Goal: Task Accomplishment & Management: Manage account settings

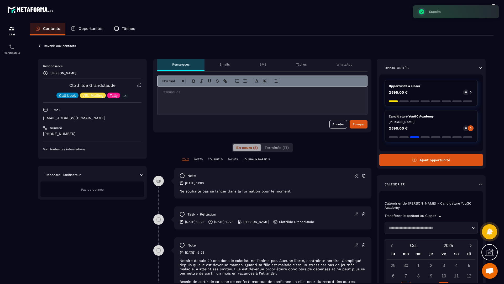
click at [392, 44] on div "**********" at bounding box center [262, 216] width 464 height 360
click at [394, 41] on div "**********" at bounding box center [262, 216] width 464 height 360
click at [80, 26] on div "Opportunités" at bounding box center [86, 29] width 43 height 13
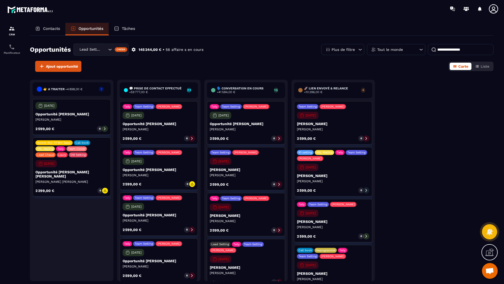
click at [436, 51] on input at bounding box center [461, 49] width 66 height 11
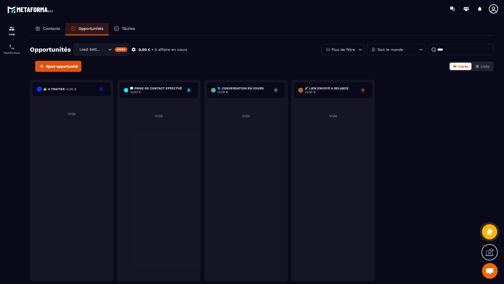
type input "****"
click at [90, 48] on div "Lead Setting" at bounding box center [93, 50] width 30 height 6
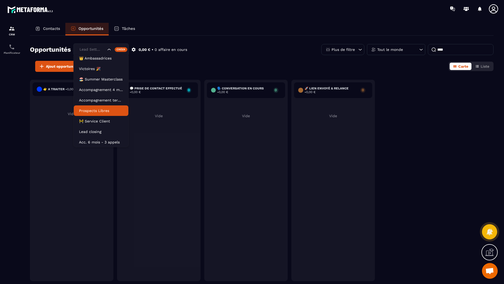
scroll to position [24, 0]
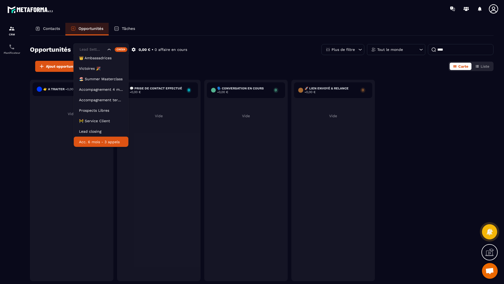
click at [95, 134] on li "Lead closing" at bounding box center [101, 131] width 55 height 11
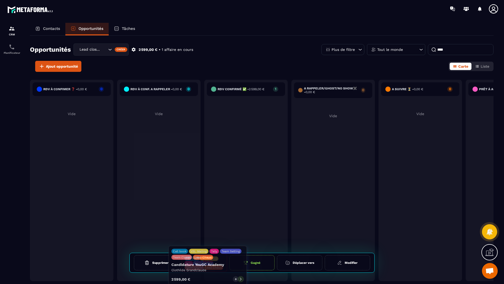
drag, startPoint x: 259, startPoint y: 124, endPoint x: 221, endPoint y: 271, distance: 151.9
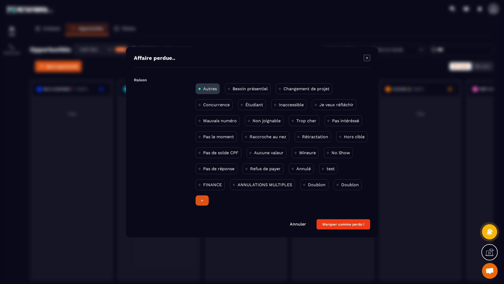
click at [339, 121] on p "Pas intéréssé" at bounding box center [345, 120] width 27 height 5
click at [332, 221] on button "Marquer comme perdu !" at bounding box center [344, 224] width 54 height 10
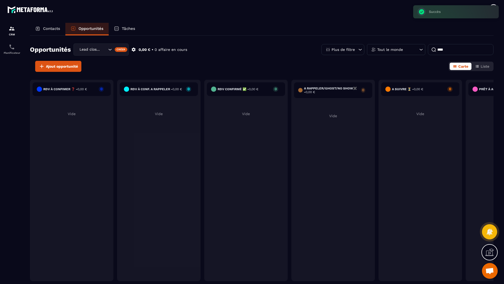
click at [53, 32] on div "Contacts" at bounding box center [47, 29] width 35 height 13
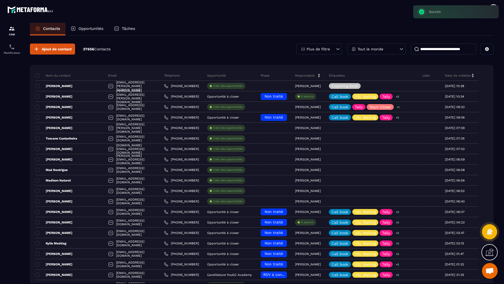
click at [89, 30] on p "Opportunités" at bounding box center [91, 28] width 25 height 5
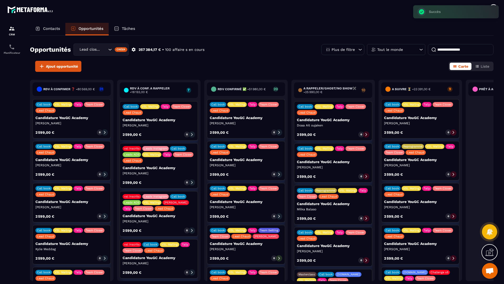
click at [89, 47] on div "Lead closing" at bounding box center [93, 50] width 30 height 6
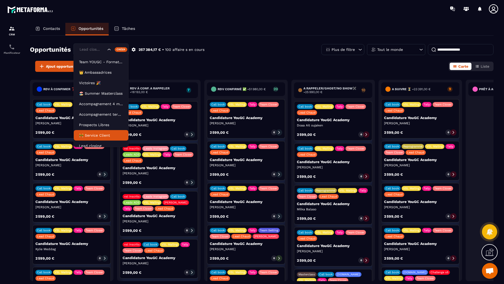
scroll to position [24, 0]
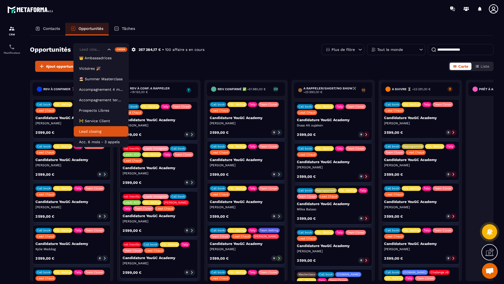
click at [98, 132] on p "Lead closing" at bounding box center [101, 131] width 44 height 5
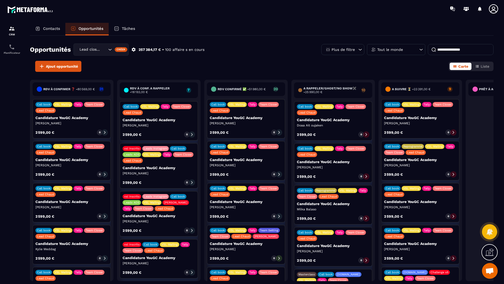
click at [390, 50] on p "Tout le monde" at bounding box center [390, 50] width 26 height 4
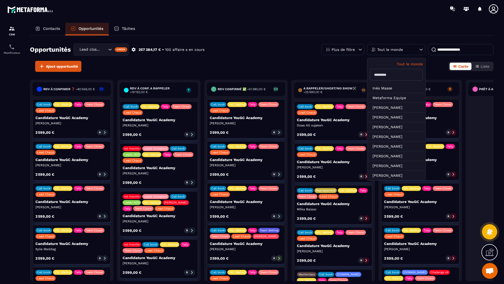
click at [388, 75] on input "text" at bounding box center [396, 75] width 53 height 12
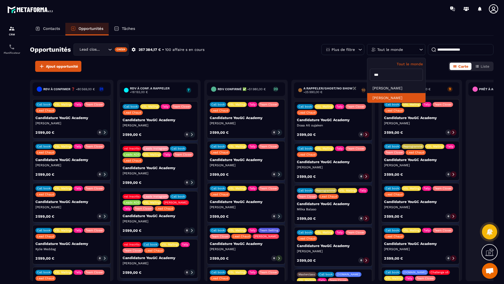
type input "***"
click at [385, 99] on li "[PERSON_NAME]" at bounding box center [396, 98] width 58 height 10
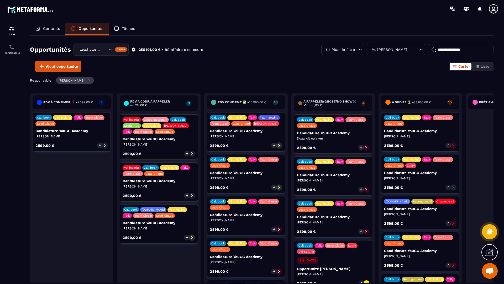
click at [104, 144] on icon at bounding box center [105, 146] width 4 height 4
